Goal: Information Seeking & Learning: Learn about a topic

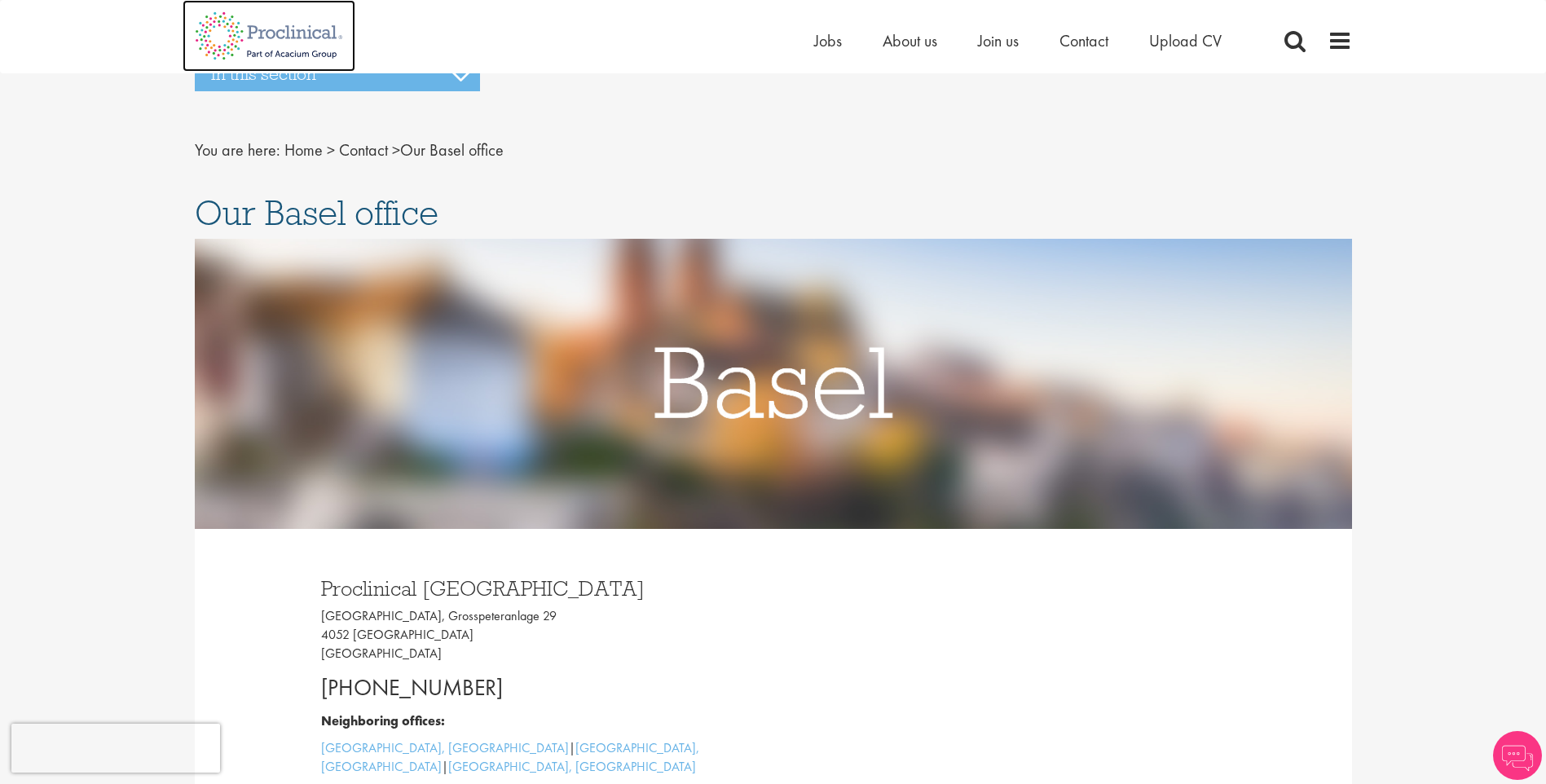
click at [245, 28] on img at bounding box center [269, 35] width 173 height 72
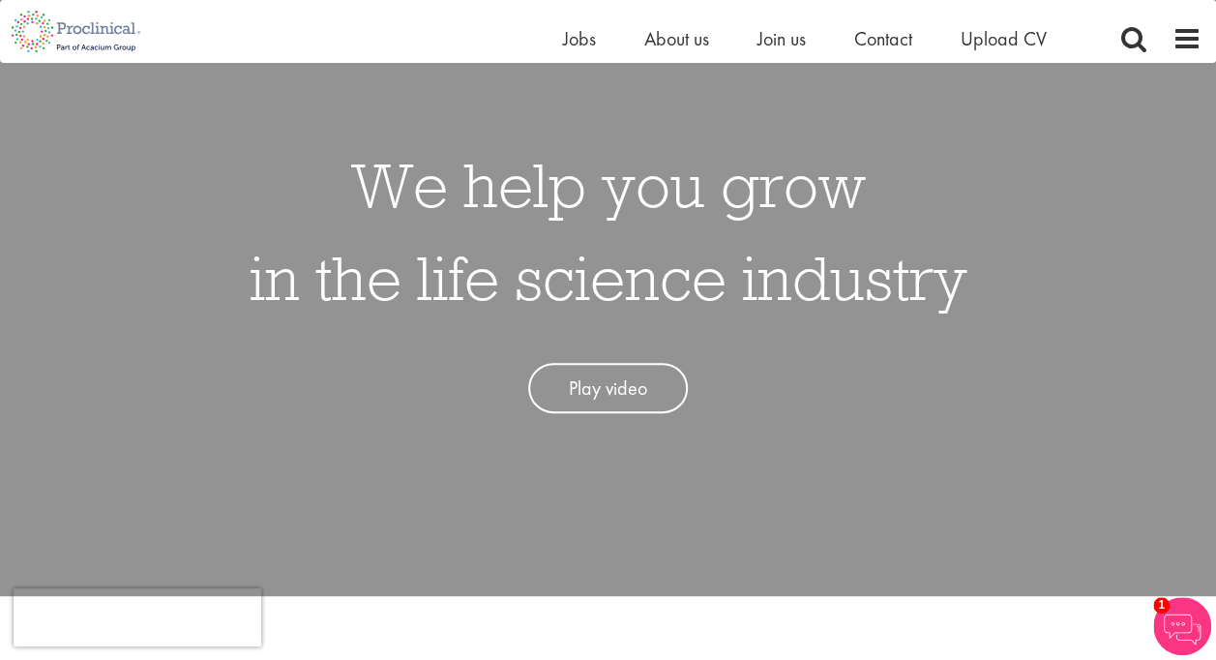
scroll to position [97, 0]
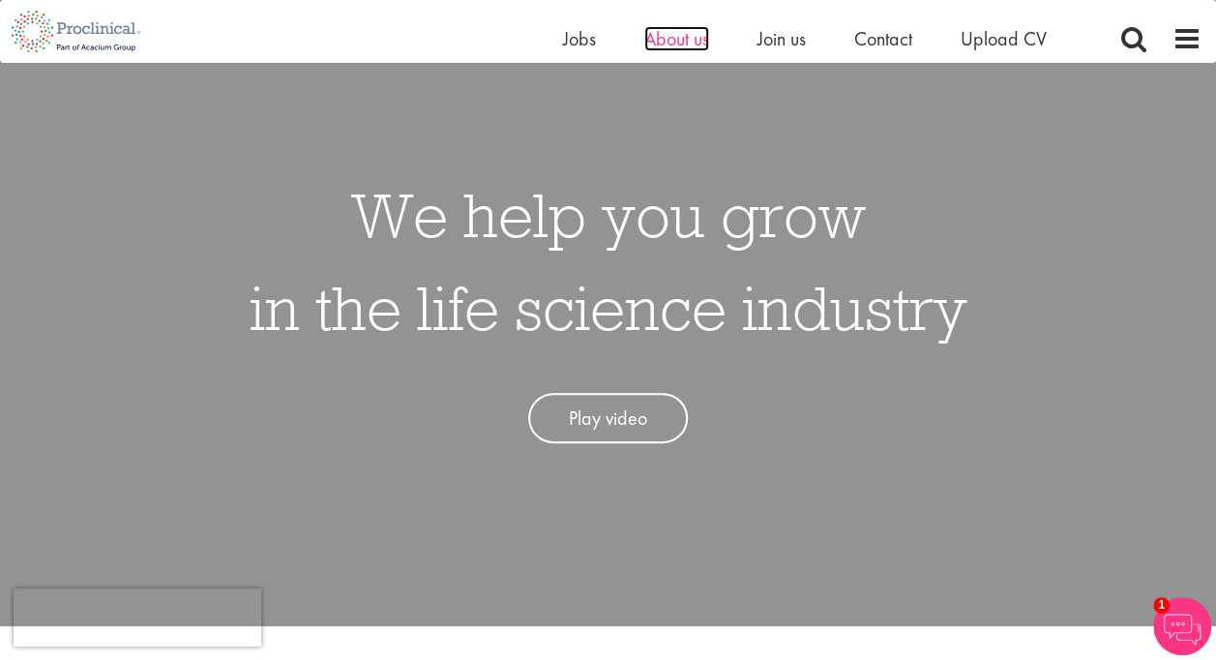
click at [680, 39] on span "About us" at bounding box center [676, 38] width 65 height 25
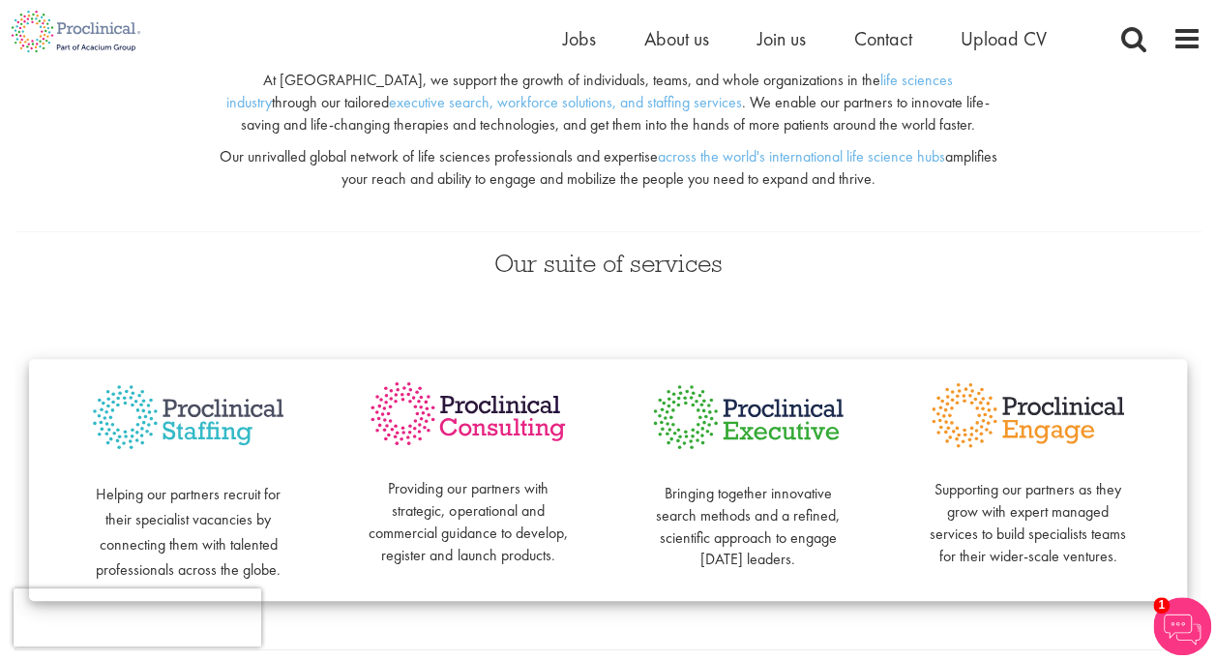
scroll to position [290, 0]
